Goal: Task Accomplishment & Management: Use online tool/utility

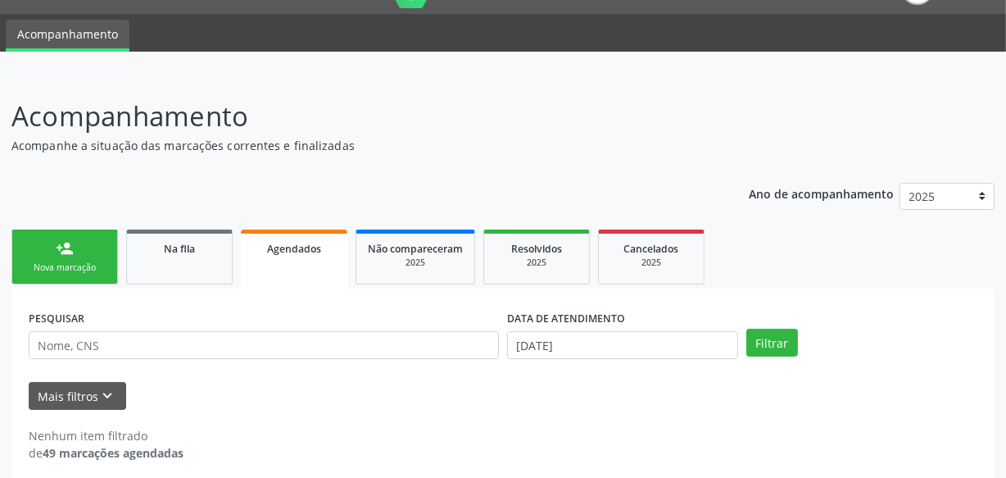
scroll to position [50, 0]
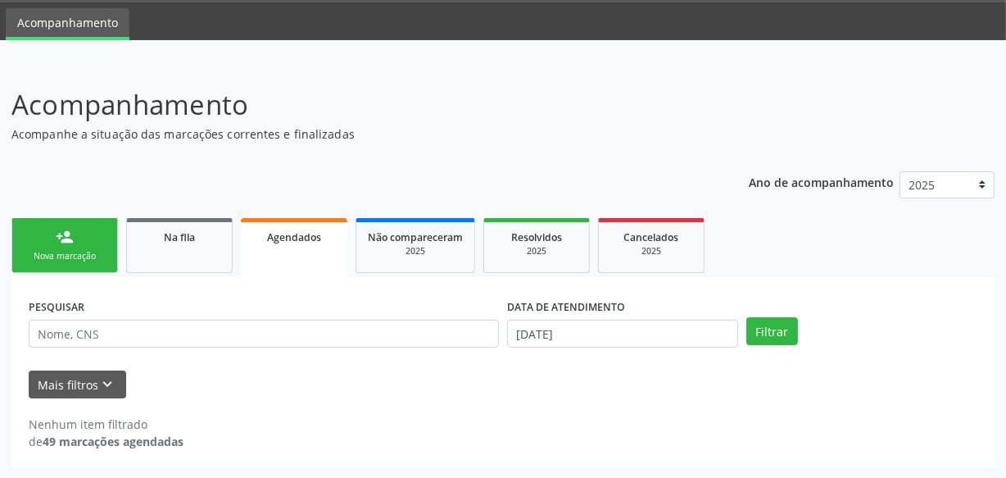
click at [565, 346] on div "DATA DE ATENDIMENTO [DATE]" at bounding box center [622, 326] width 239 height 64
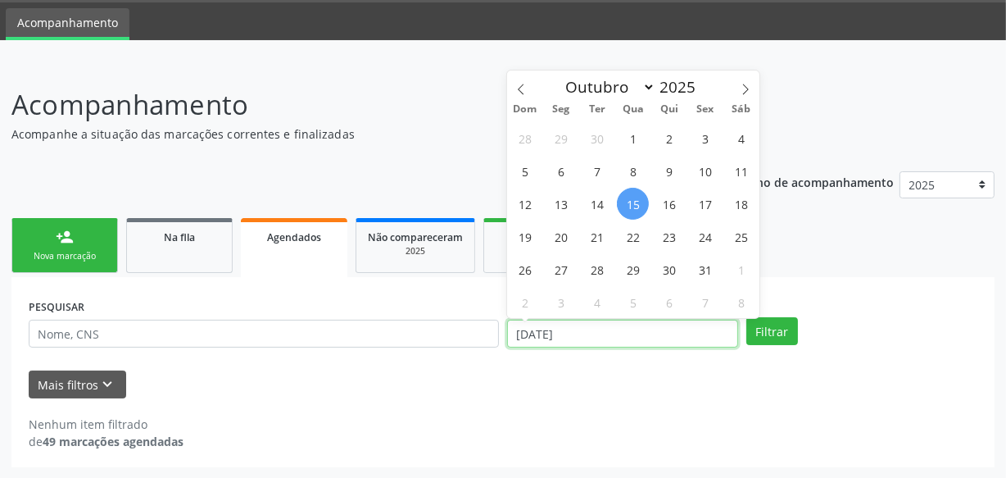
click at [569, 339] on input "[DATE]" at bounding box center [622, 334] width 231 height 28
click at [633, 213] on span "15" at bounding box center [633, 204] width 32 height 32
type input "[DATE]"
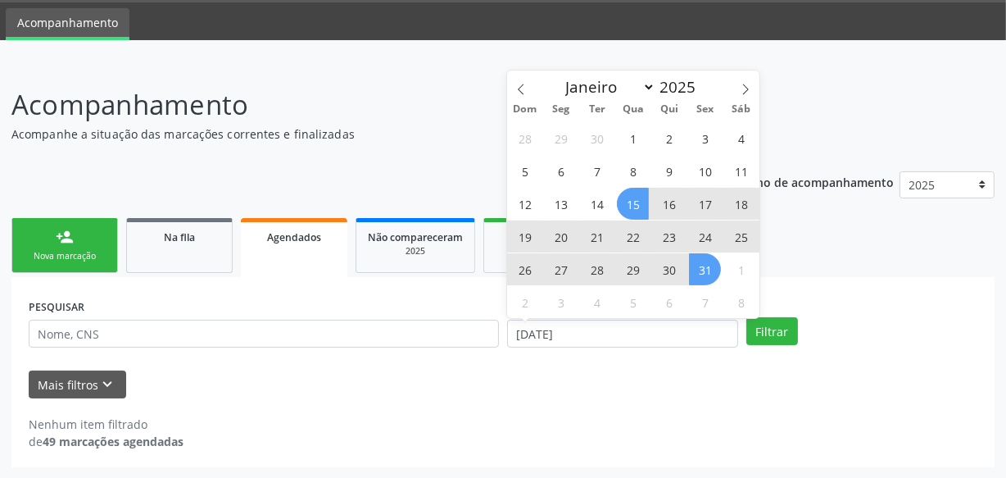
click at [702, 270] on span "31" at bounding box center [705, 269] width 32 height 32
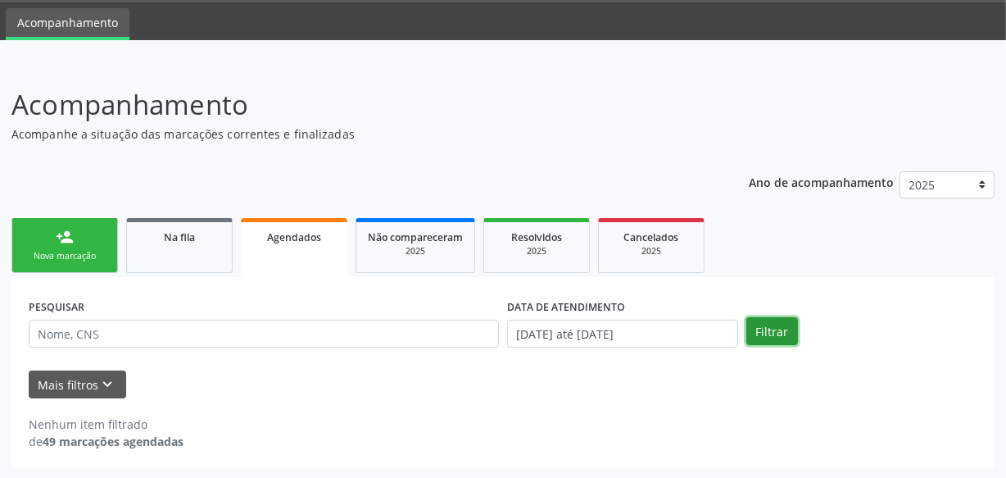
click at [768, 333] on button "Filtrar" at bounding box center [772, 331] width 52 height 28
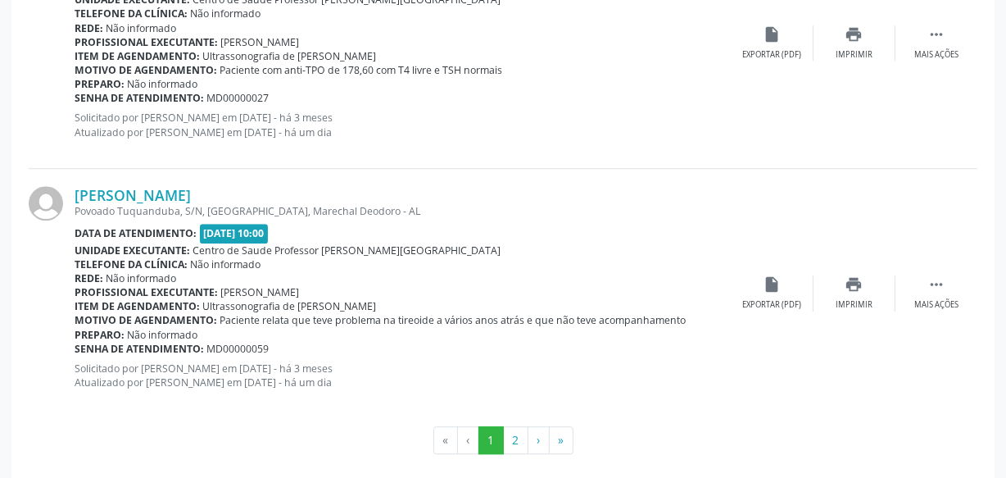
scroll to position [3963, 0]
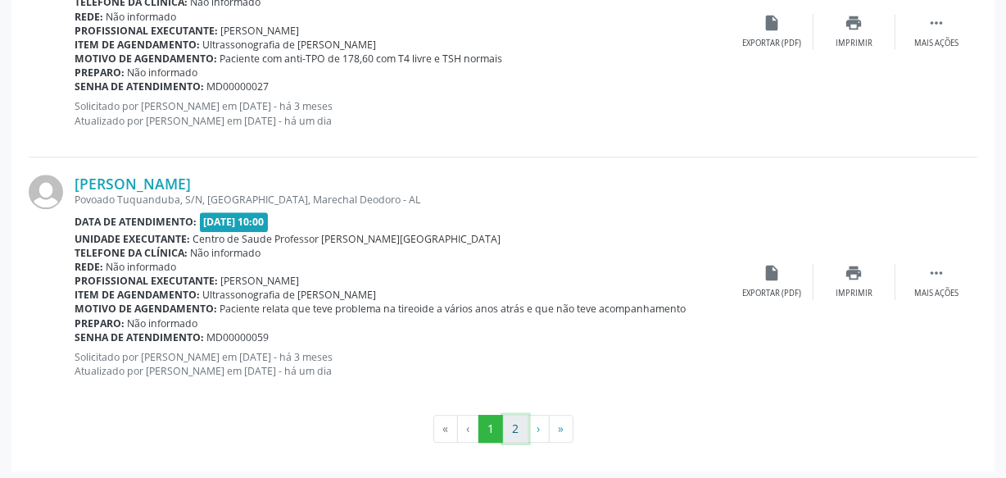
click at [522, 424] on button "2" at bounding box center [515, 429] width 25 height 28
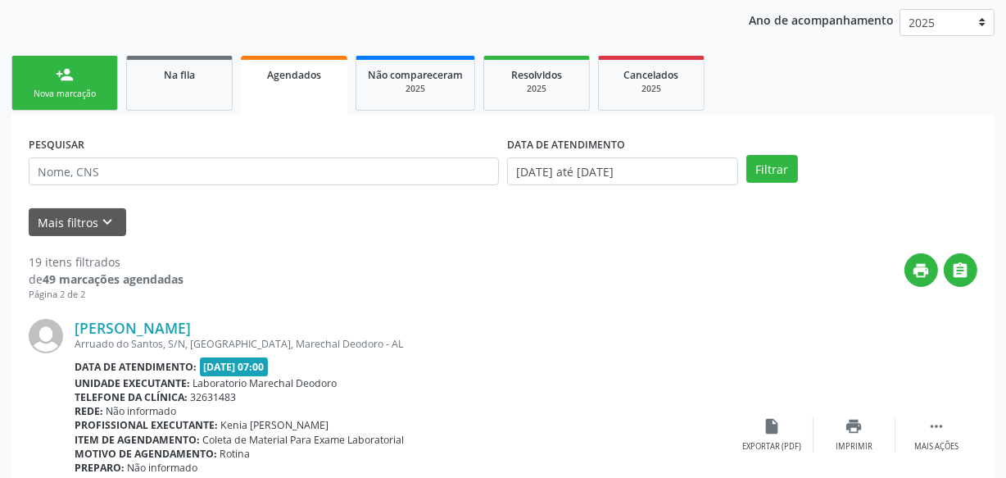
scroll to position [211, 0]
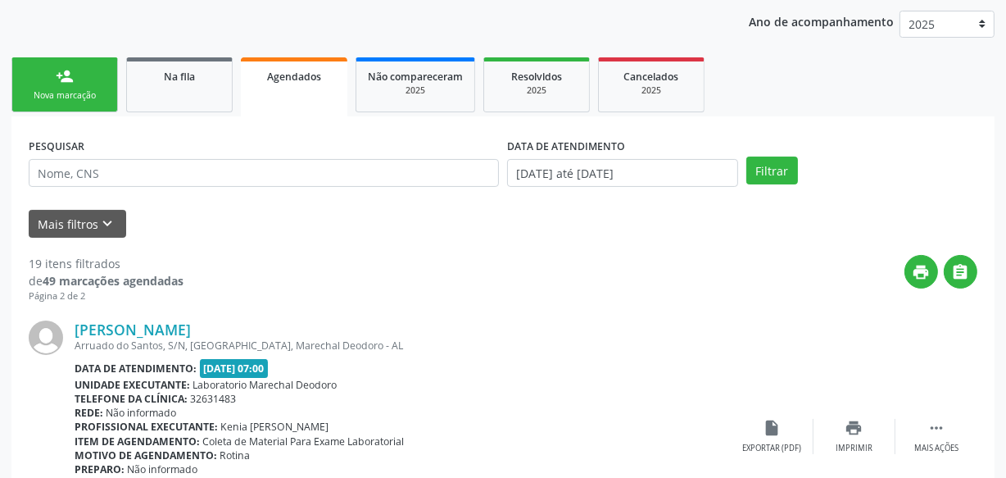
click at [77, 101] on link "person_add Nova marcação" at bounding box center [64, 84] width 107 height 55
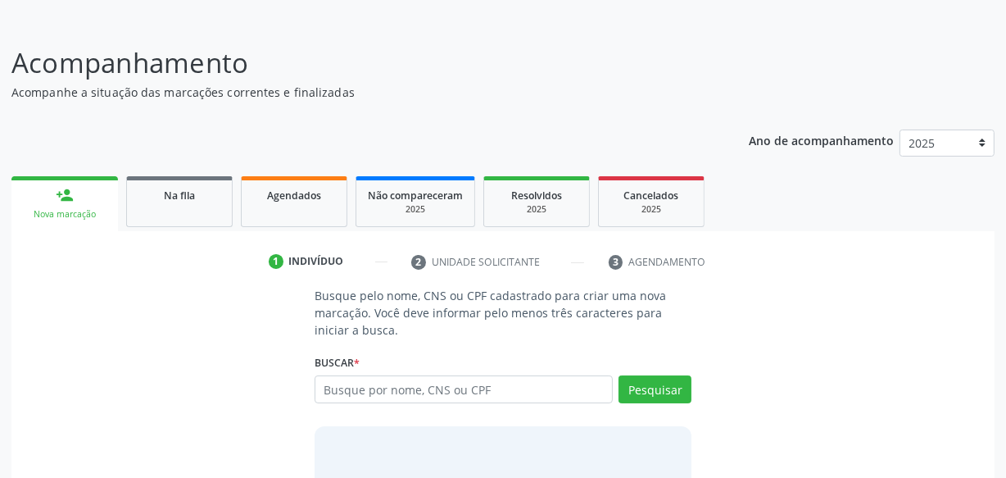
scroll to position [0, 0]
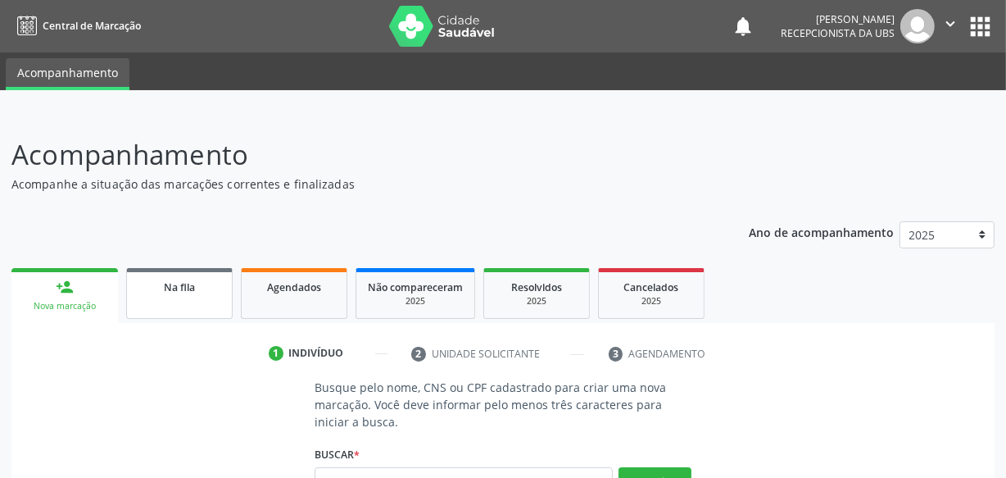
click at [172, 290] on span "Na fila" at bounding box center [179, 287] width 31 height 14
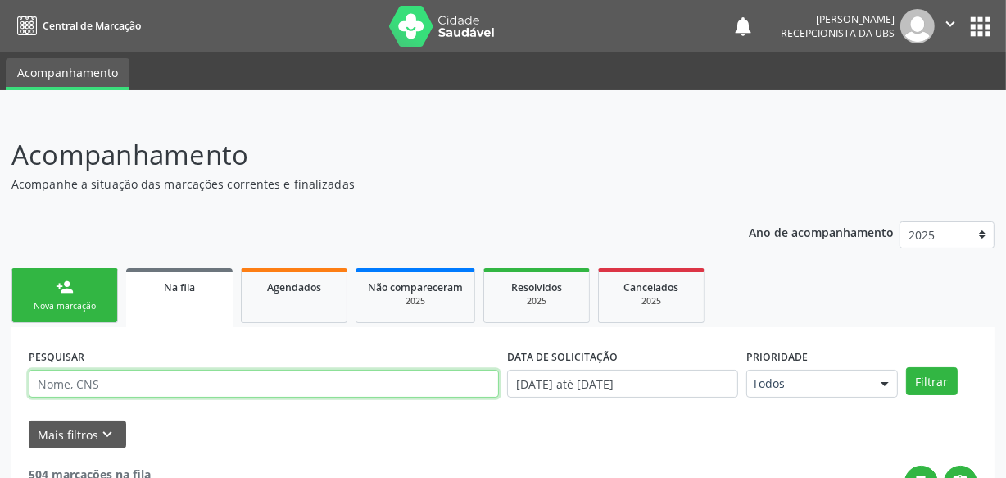
click at [181, 385] on input "text" at bounding box center [264, 384] width 470 height 28
type input "700000670066405"
click at [906, 367] on button "Filtrar" at bounding box center [932, 381] width 52 height 28
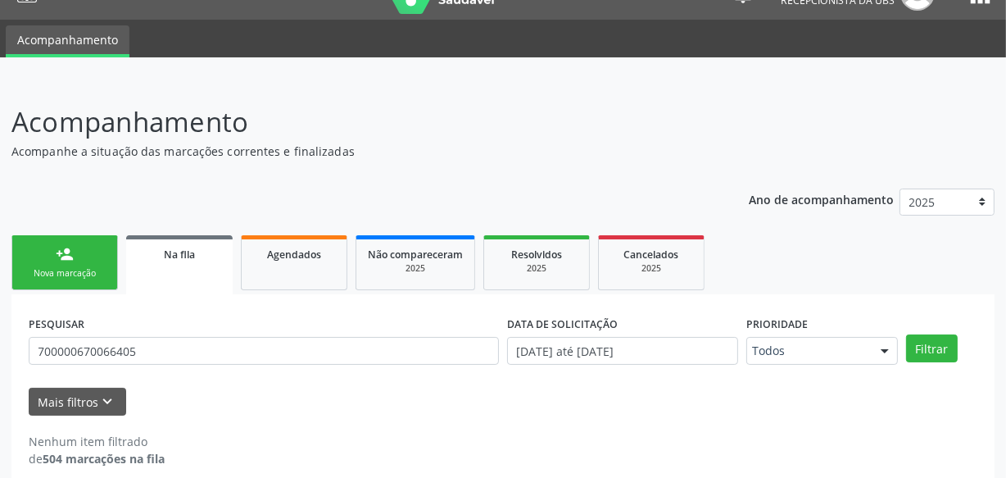
scroll to position [50, 0]
